Goal: Task Accomplishment & Management: Use online tool/utility

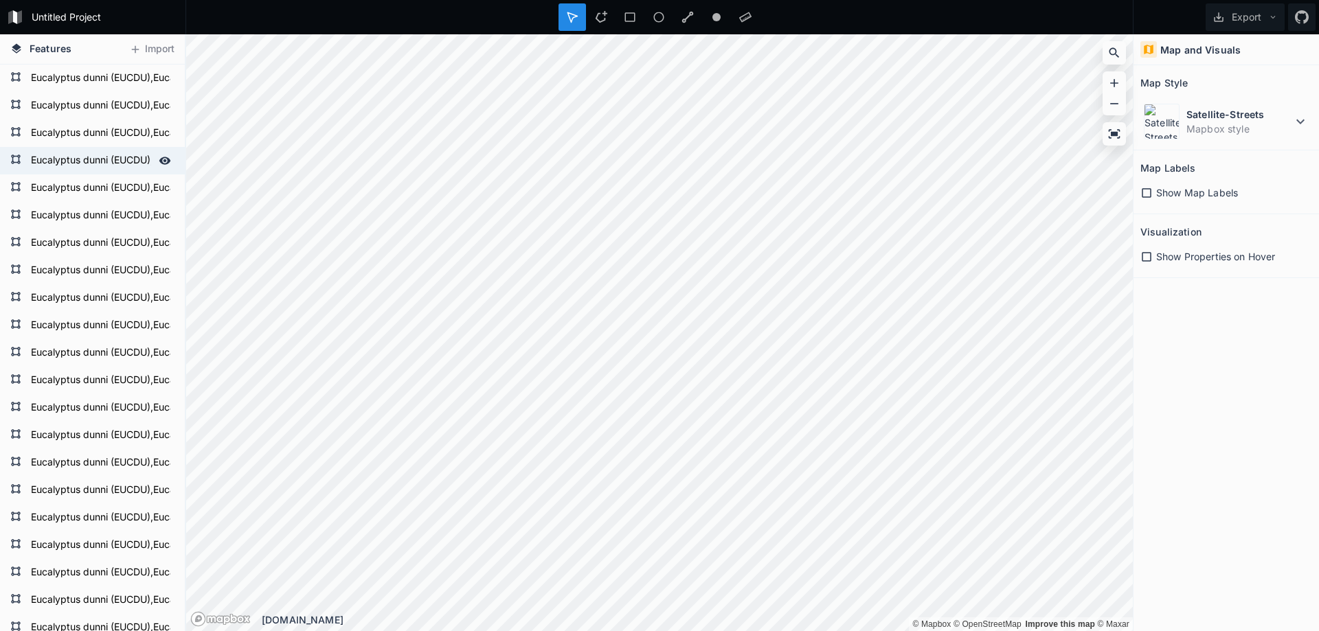
click at [91, 170] on form "Eucalyptus dunni (EUCDU),Eucalyptus gobulus sbsp.maidenii (EUCMD),Eucalyptus sm…" at bounding box center [91, 160] width 128 height 21
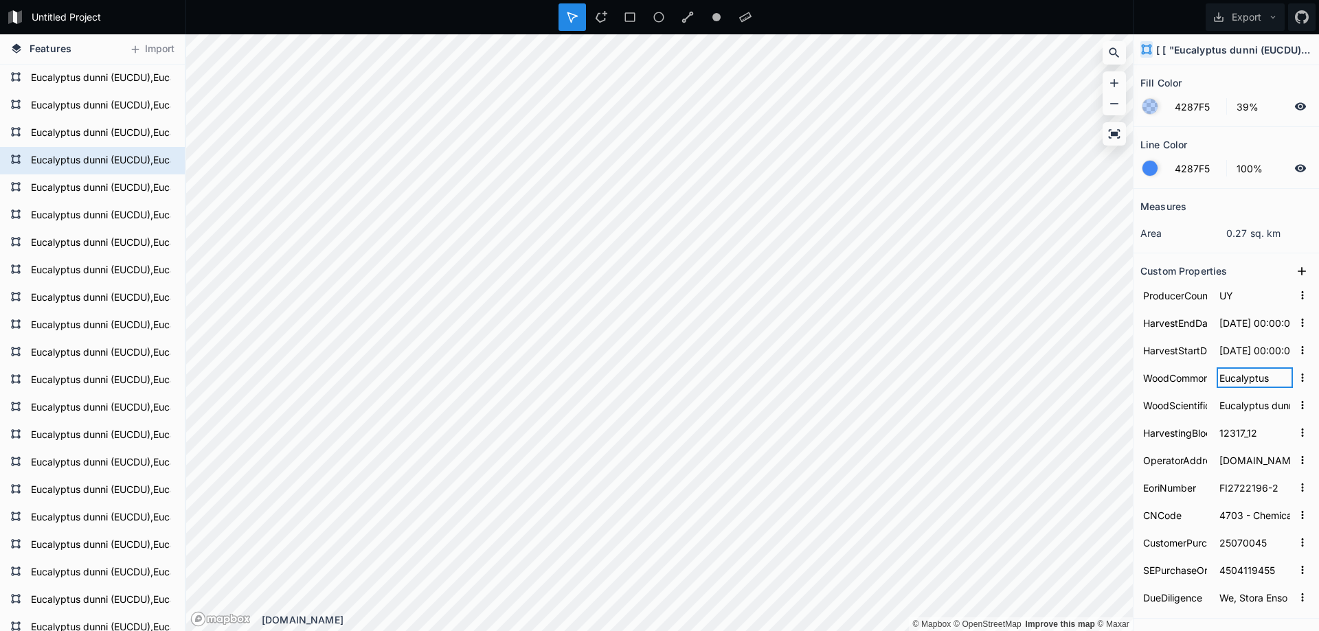
click at [1238, 388] on input "Eucalyptus" at bounding box center [1255, 378] width 76 height 21
click at [1240, 404] on input "Eucalyptus dunni (EUCDU),Eucalyptus gobulus sbsp.maidenii (EUCMD),Eucalyptus sm…" at bounding box center [1255, 405] width 76 height 21
click at [1223, 407] on input "Eucalyptus dunni (EUCDU),Eucalyptus gobulus sbsp.maidenii (EUCMD),Eucalyptus sm…" at bounding box center [1255, 405] width 76 height 21
drag, startPoint x: 1215, startPoint y: 407, endPoint x: 1336, endPoint y: 412, distance: 120.3
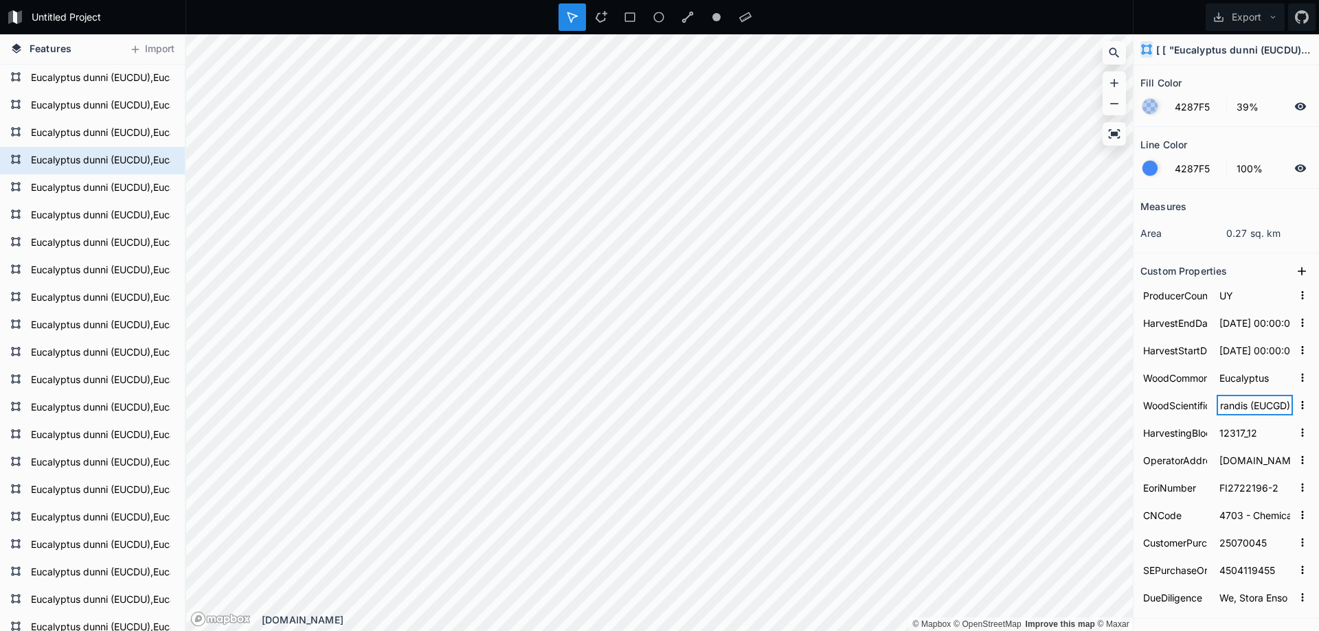
click at [1319, 412] on html "Untitled Project Export Features Import Eucalyptus dunni (EUCDU),Eucalyptus gob…" at bounding box center [659, 315] width 1319 height 631
click at [1220, 463] on input "[DOMAIN_NAME][STREET_ADDRESS]" at bounding box center [1255, 460] width 76 height 21
click at [1252, 463] on input "[DOMAIN_NAME][STREET_ADDRESS]" at bounding box center [1255, 460] width 76 height 21
click at [1229, 463] on input "[DOMAIN_NAME][STREET_ADDRESS]" at bounding box center [1255, 460] width 76 height 21
click at [1226, 463] on input "[DOMAIN_NAME][STREET_ADDRESS]" at bounding box center [1255, 460] width 76 height 21
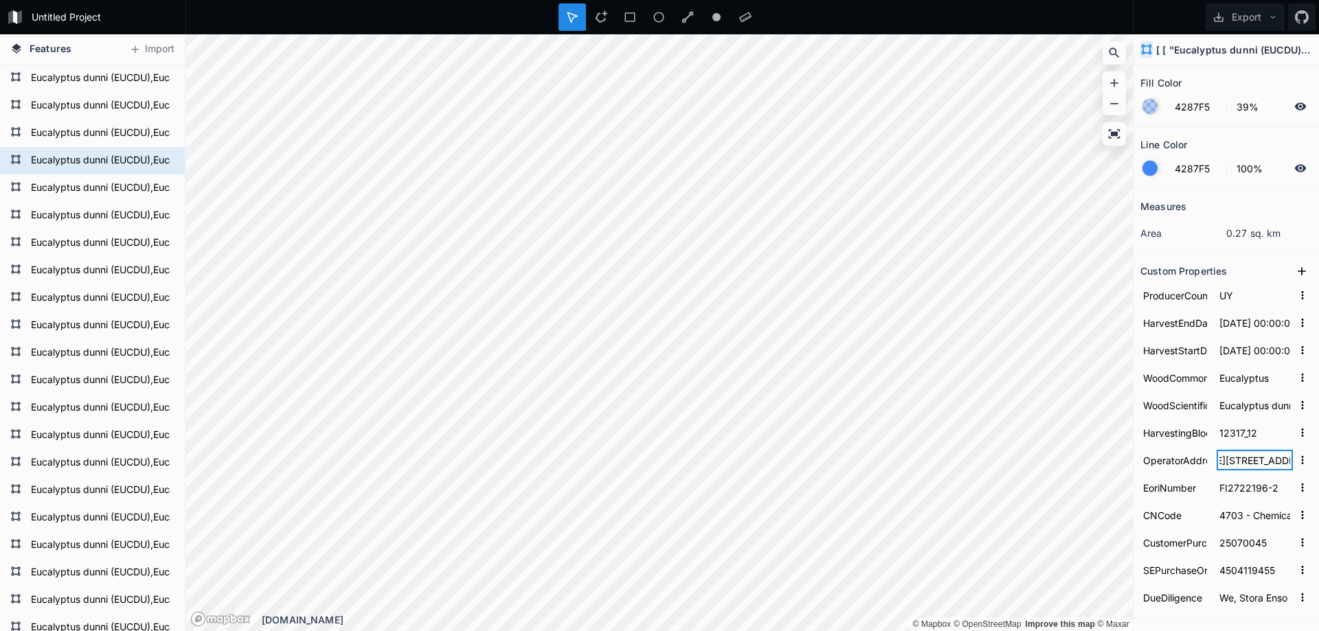
scroll to position [0, 109]
drag, startPoint x: 1218, startPoint y: 462, endPoint x: 1272, endPoint y: 462, distance: 55.0
click at [1272, 462] on input "[DOMAIN_NAME][STREET_ADDRESS]" at bounding box center [1255, 460] width 76 height 21
click at [1276, 462] on input "[DOMAIN_NAME][STREET_ADDRESS]" at bounding box center [1255, 460] width 76 height 21
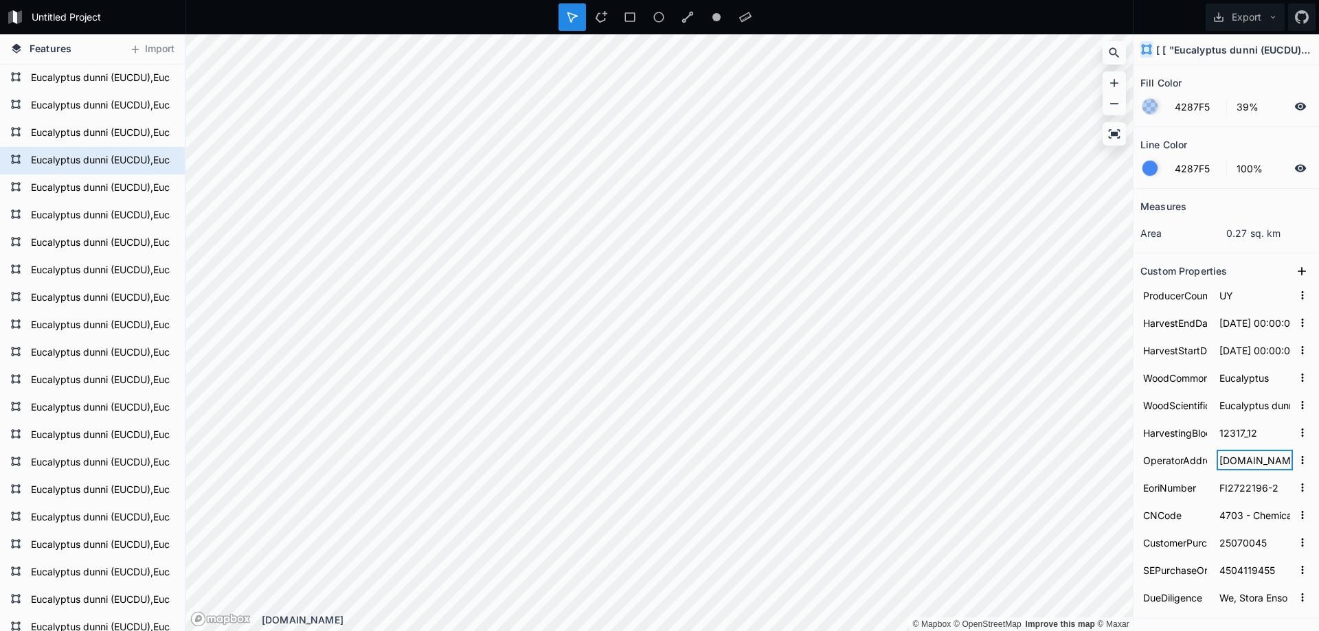
drag, startPoint x: 1277, startPoint y: 462, endPoint x: 1186, endPoint y: 462, distance: 91.4
click at [1186, 462] on form "OperatorAddress [DOMAIN_NAME][STREET_ADDRESS]" at bounding box center [1227, 460] width 172 height 27
click at [1224, 463] on input "[DOMAIN_NAME][STREET_ADDRESS]" at bounding box center [1255, 460] width 76 height 21
drag, startPoint x: 1216, startPoint y: 462, endPoint x: 1289, endPoint y: 461, distance: 72.8
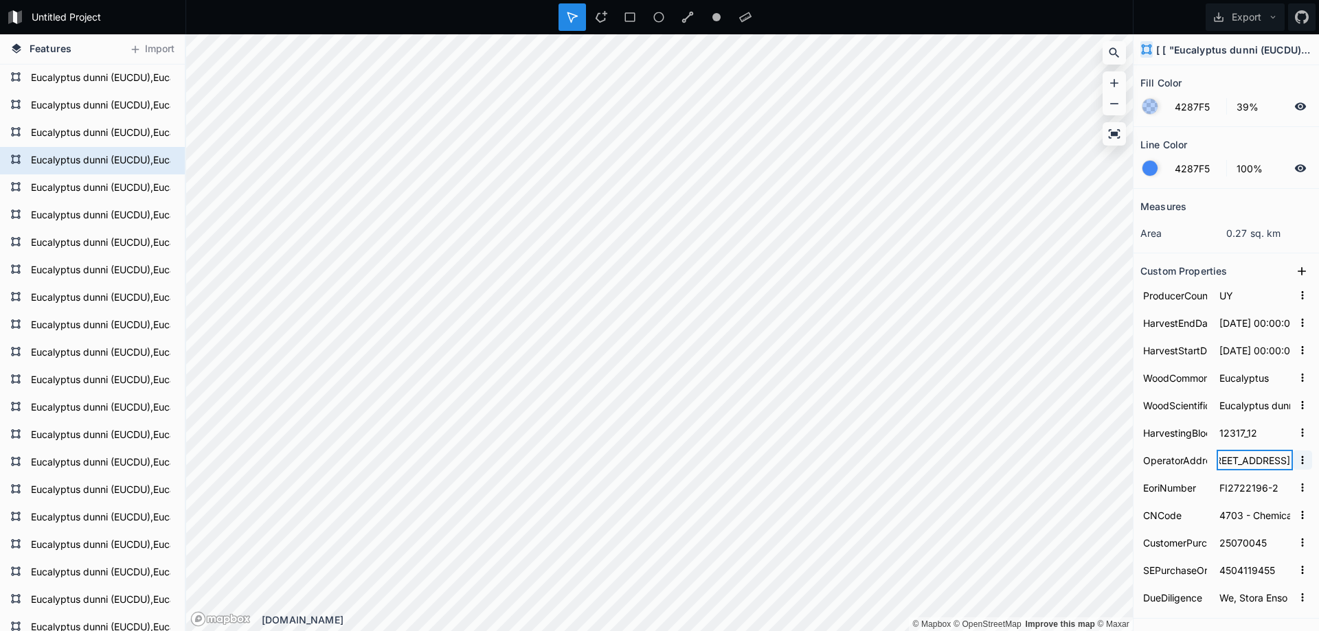
click at [1289, 461] on form "OperatorAddress [DOMAIN_NAME][STREET_ADDRESS]" at bounding box center [1227, 460] width 172 height 27
click at [1255, 465] on input "[DOMAIN_NAME][STREET_ADDRESS]" at bounding box center [1255, 460] width 76 height 21
drag, startPoint x: 1235, startPoint y: 463, endPoint x: 1179, endPoint y: 471, distance: 56.3
click at [1179, 471] on form "OperatorAddress [DOMAIN_NAME][STREET_ADDRESS]" at bounding box center [1227, 460] width 172 height 27
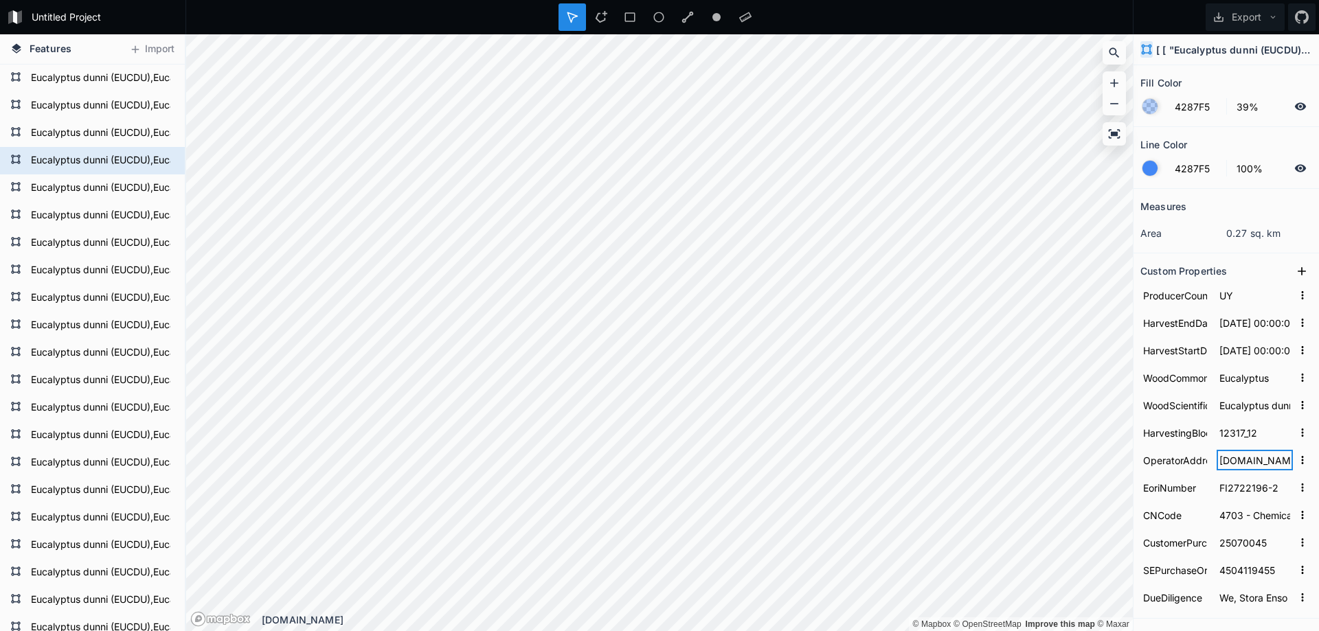
click at [1218, 469] on input "[DOMAIN_NAME][STREET_ADDRESS]" at bounding box center [1255, 460] width 76 height 21
drag, startPoint x: 1215, startPoint y: 466, endPoint x: 1248, endPoint y: 466, distance: 33.0
click at [1248, 466] on input "[DOMAIN_NAME][STREET_ADDRESS]" at bounding box center [1255, 460] width 76 height 21
click at [1246, 467] on input "[DOMAIN_NAME][STREET_ADDRESS]" at bounding box center [1255, 460] width 76 height 21
click at [1247, 523] on input "4703 - Chemical wood pulp, soda or sulphate, other than dissolving grades" at bounding box center [1255, 515] width 76 height 21
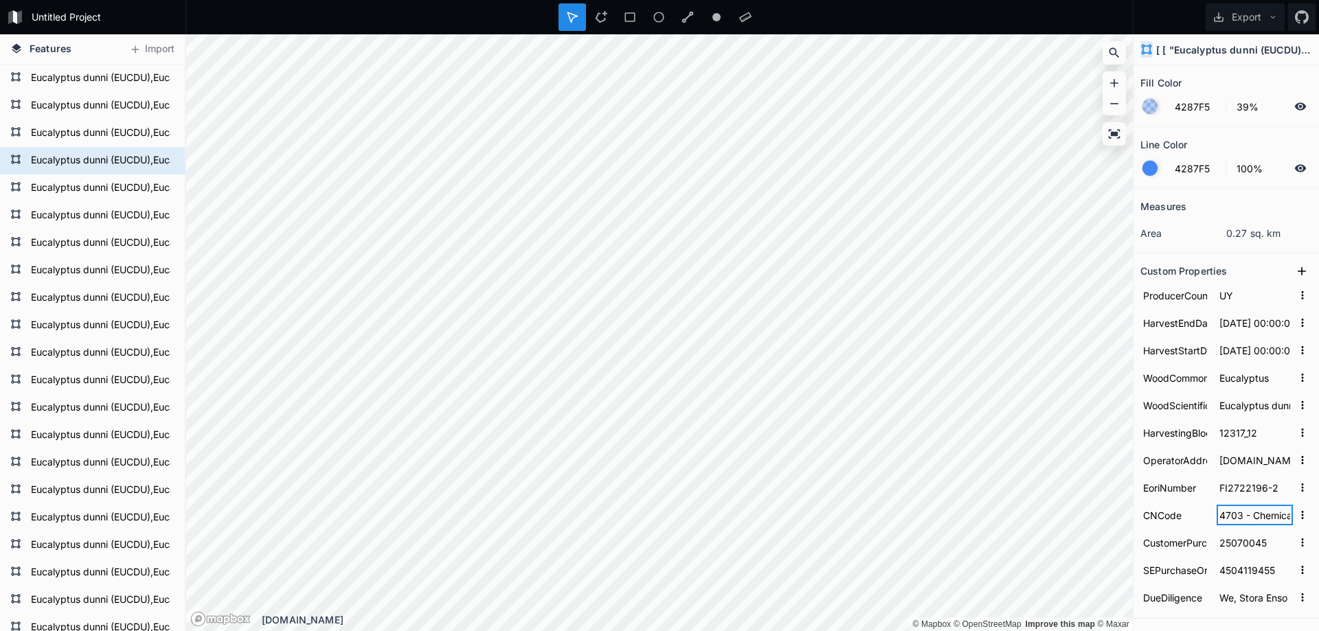
click at [1229, 519] on input "4703 - Chemical wood pulp, soda or sulphate, other than dissolving grades" at bounding box center [1255, 515] width 76 height 21
click at [1279, 517] on input "4703 - Chemical wood pulp, soda or sulphate, other than dissolving grades" at bounding box center [1255, 515] width 76 height 21
click at [1263, 518] on input "4703 - Chemical wood pulp, soda or sulphate, other than dissolving grades" at bounding box center [1255, 515] width 76 height 21
drag, startPoint x: 1229, startPoint y: 519, endPoint x: 1303, endPoint y: 518, distance: 74.2
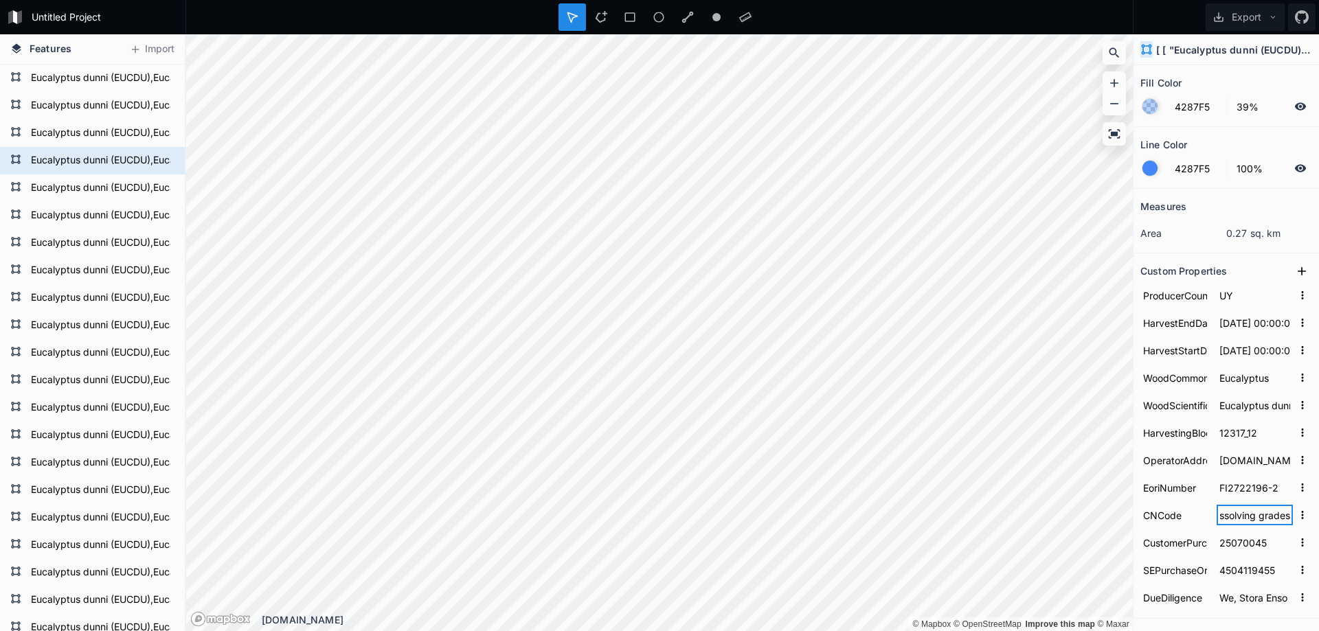
click at [1303, 518] on section "Custom Properties ProducerCountry UY HarvestEndDate [DATE] 00:00:00.000 Harvest…" at bounding box center [1227, 437] width 186 height 366
click at [1305, 515] on section "Custom Properties ProducerCountry UY HarvestEndDate [DATE] 00:00:00.000 Harvest…" at bounding box center [1227, 437] width 186 height 366
click at [1281, 516] on input "4703 - Chemical wood pulp, soda or sulphate, other than dissolving grades" at bounding box center [1255, 515] width 76 height 21
click at [1275, 517] on input "4703 - Chemical wood pulp, soda or sulphate, other than dissolving grades" at bounding box center [1255, 515] width 76 height 21
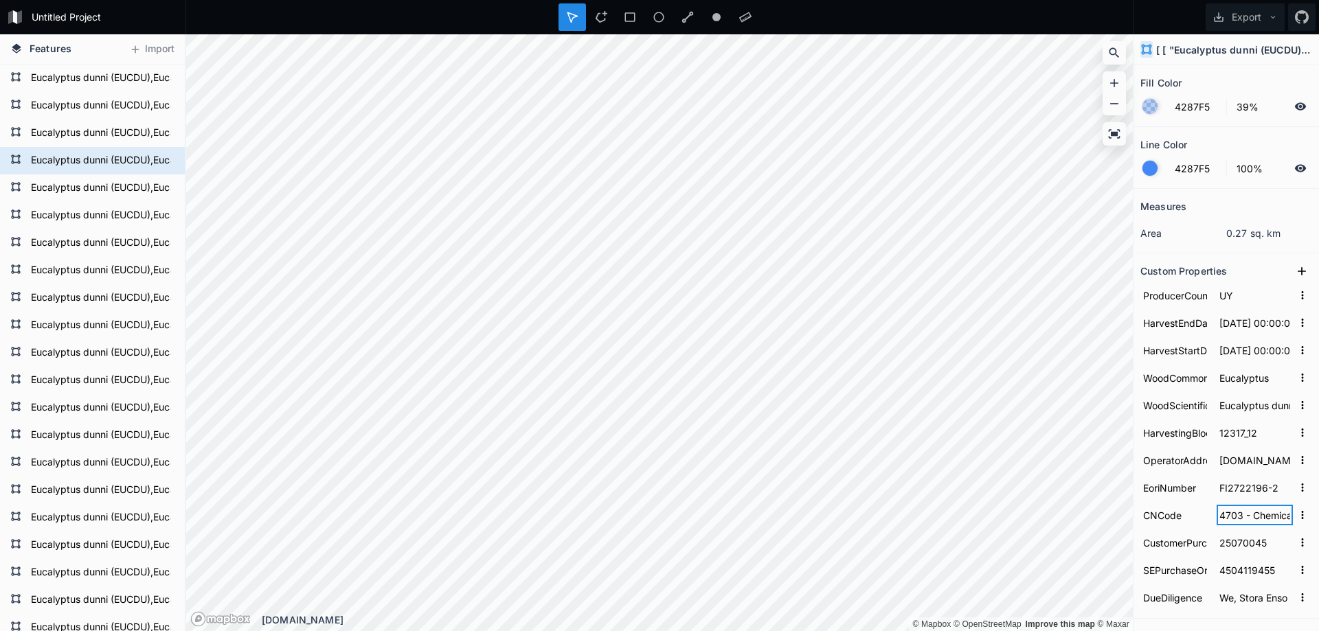
click at [1278, 517] on input "4703 - Chemical wood pulp, soda or sulphate, other than dissolving grades" at bounding box center [1255, 515] width 76 height 21
click at [1227, 401] on input "Eucalyptus dunni (EUCDU),Eucalyptus gobulus sbsp.maidenii (EUCMD),Eucalyptus sm…" at bounding box center [1255, 405] width 76 height 21
click at [1221, 409] on input "Eucalyptus dunni (EUCDU),Eucalyptus gobulus sbsp.maidenii (EUCMD),Eucalyptus sm…" at bounding box center [1255, 405] width 76 height 21
click at [1217, 406] on input "Eucalyptus dunni (EUCDU),Eucalyptus gobulus sbsp.maidenii (EUCMD),Eucalyptus sm…" at bounding box center [1255, 405] width 76 height 21
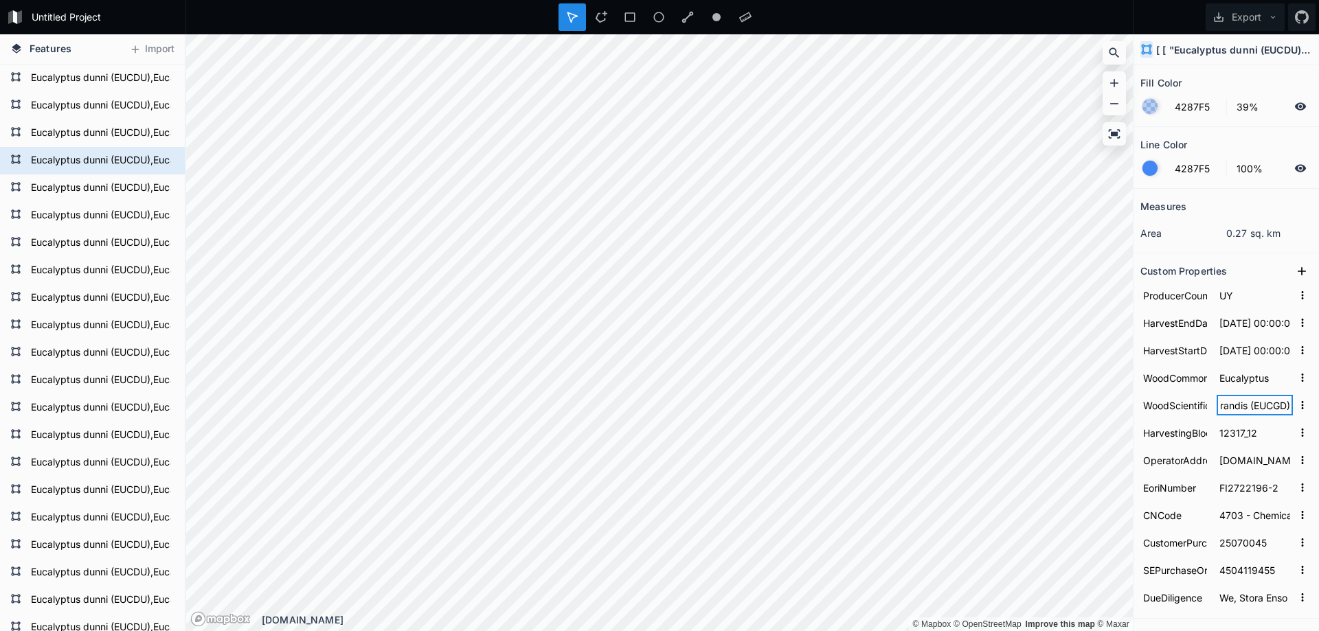
drag, startPoint x: 1217, startPoint y: 407, endPoint x: 1310, endPoint y: 407, distance: 92.8
click at [1310, 407] on div "Fill Color 4287F5 39% Line Color 4287F5 100% Measures area 0.27 sq. km Custom P…" at bounding box center [1227, 348] width 186 height 566
